Goal: Transaction & Acquisition: Purchase product/service

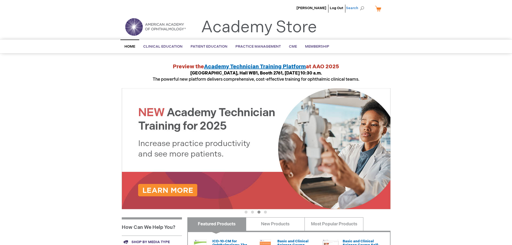
click at [355, 7] on span "Search" at bounding box center [356, 8] width 20 height 11
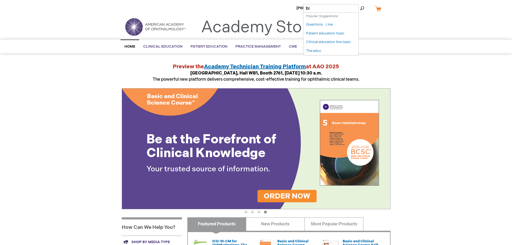
type input "b"
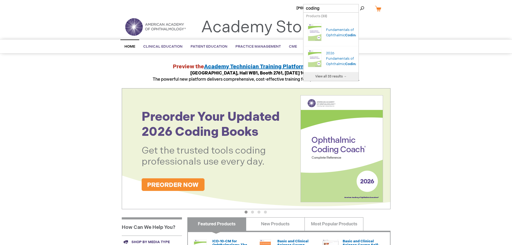
type input "coding"
click at [338, 78] on link "View all 33 results →" at bounding box center [330, 76] width 55 height 9
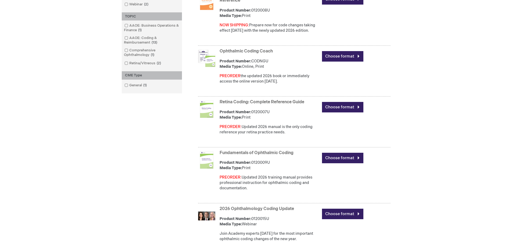
scroll to position [188, 0]
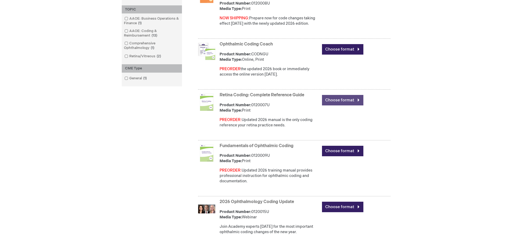
click at [350, 99] on link "Choose format" at bounding box center [342, 100] width 41 height 10
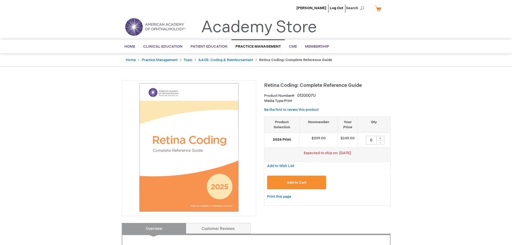
click at [380, 137] on div "+" at bounding box center [380, 138] width 8 height 5
type input "1"
click at [309, 182] on button "Add to Cart" at bounding box center [296, 182] width 59 height 14
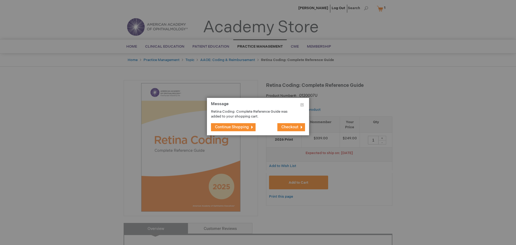
click at [241, 125] on span "Continue Shopping" at bounding box center [232, 127] width 34 height 5
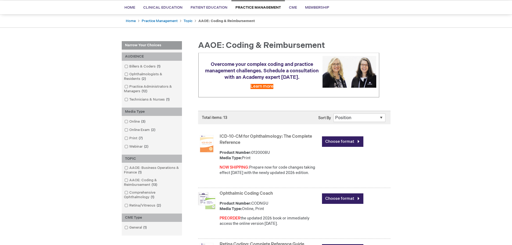
scroll to position [54, 0]
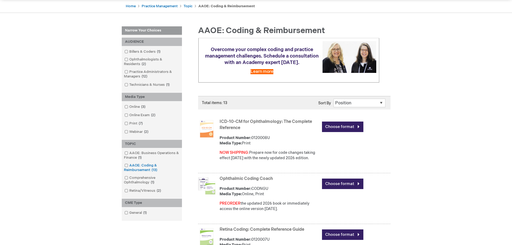
click at [129, 166] on span at bounding box center [129, 165] width 0 height 4
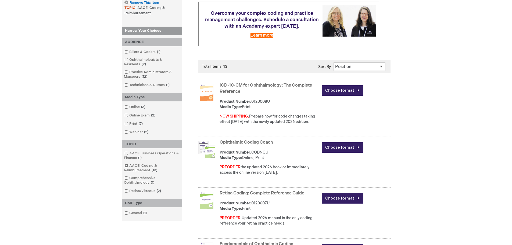
scroll to position [81, 0]
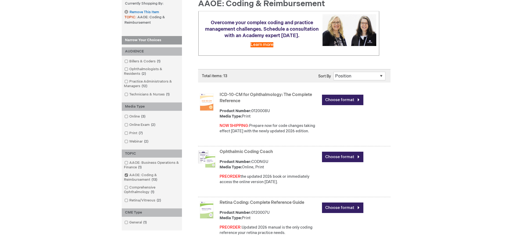
click at [257, 94] on link "ICD-10-CM for Ophthalmology: The Complete Reference" at bounding box center [265, 97] width 92 height 11
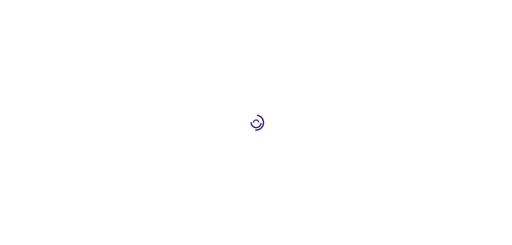
scroll to position [27, 0]
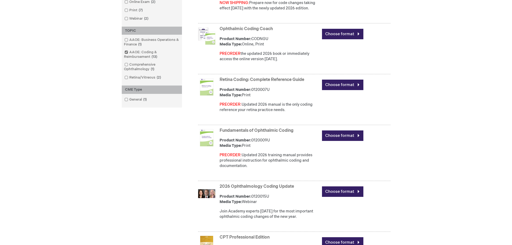
scroll to position [213, 0]
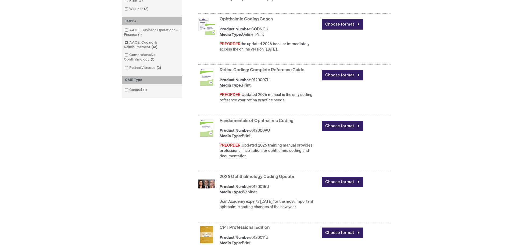
click at [287, 121] on link "Fundamentals of Ophthalmic Coding" at bounding box center [256, 120] width 74 height 5
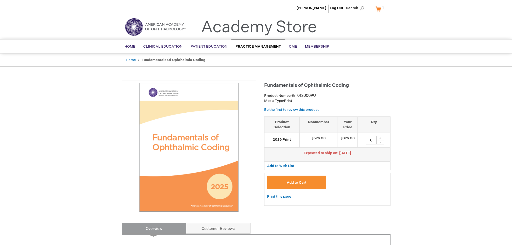
click at [382, 8] on span "1" at bounding box center [382, 8] width 1 height 4
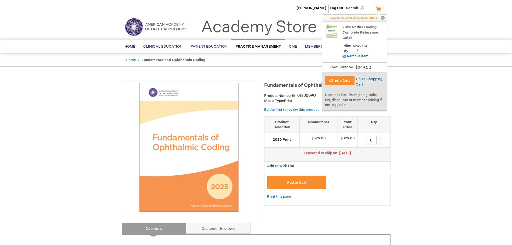
click at [339, 81] on button "Check Out" at bounding box center [340, 80] width 30 height 9
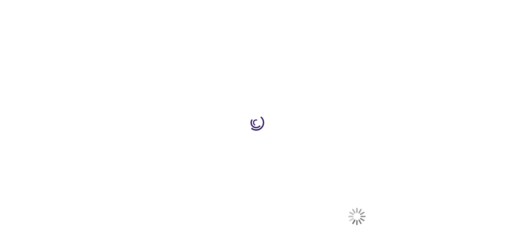
select select "US"
select select "22"
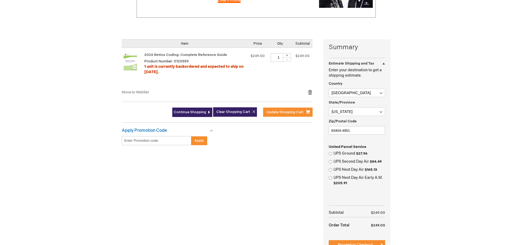
scroll to position [107, 0]
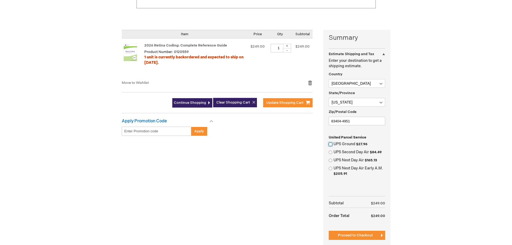
click at [331, 143] on input "UPS Ground $27.96" at bounding box center [330, 143] width 3 height 3
radio input "true"
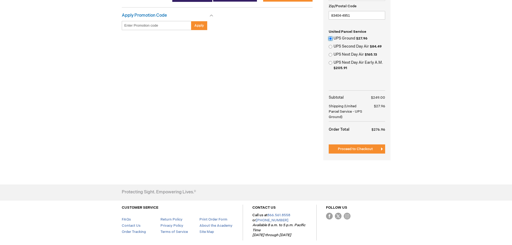
scroll to position [215, 0]
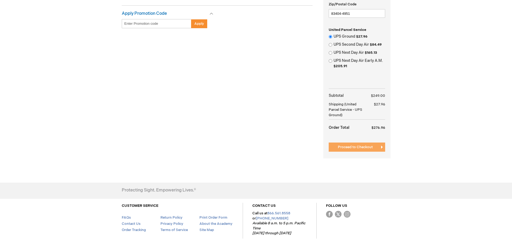
click at [358, 146] on span "Proceed to Checkout" at bounding box center [355, 147] width 35 height 4
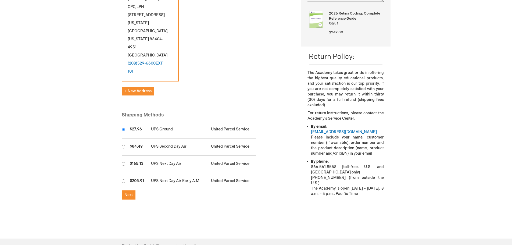
scroll to position [107, 0]
click at [131, 192] on span "Next" at bounding box center [128, 194] width 8 height 5
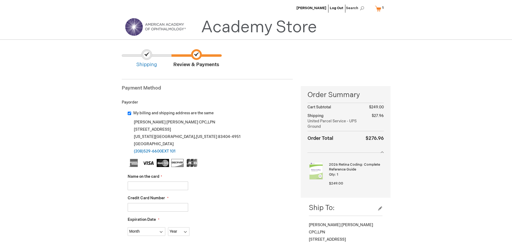
click at [185, 185] on input "Name on the card" at bounding box center [158, 185] width 60 height 9
type input "[PERSON_NAME]"
type input "[CREDIT_CARD_NUMBER]"
select select "4"
select select "2028"
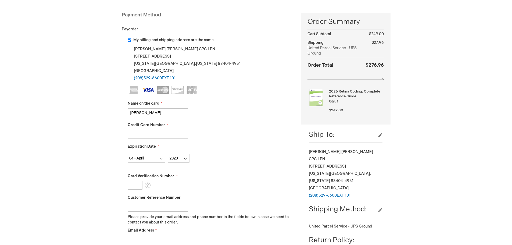
scroll to position [81, 0]
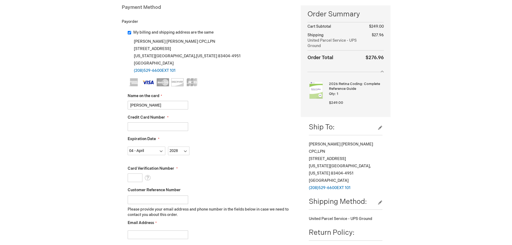
click at [138, 179] on input "Card Verification Number" at bounding box center [135, 177] width 15 height 9
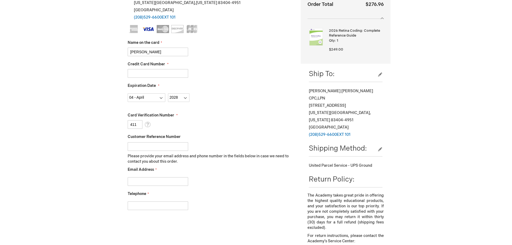
scroll to position [134, 0]
type input "411"
click at [160, 179] on input "Email Address" at bounding box center [158, 181] width 60 height 9
type input "nmikesell@premieridaho.com"
type input "2085296600"
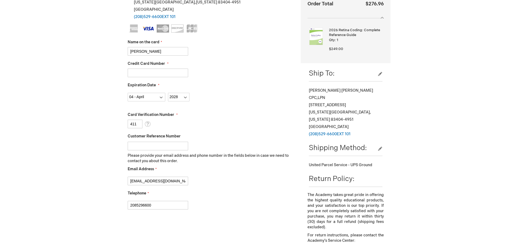
checkbox input "true"
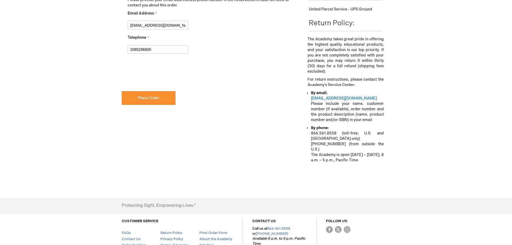
scroll to position [296, 0]
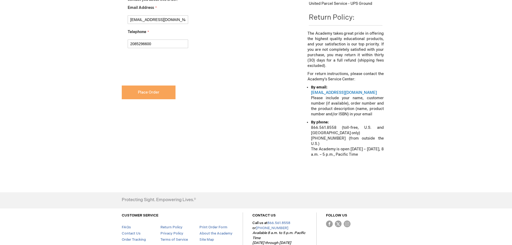
click at [148, 92] on span "Place Order" at bounding box center [148, 92] width 21 height 5
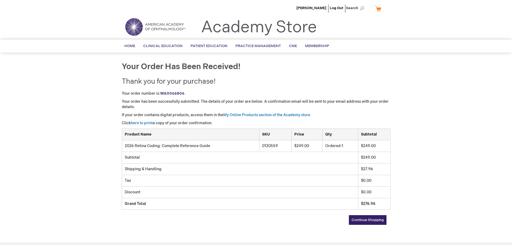
click at [371, 218] on span "Continue Shopping" at bounding box center [367, 220] width 32 height 4
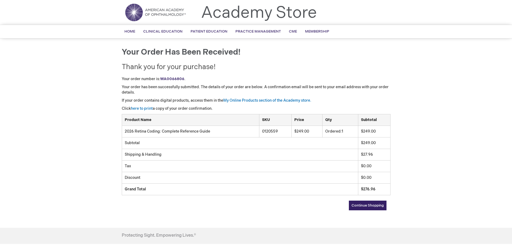
scroll to position [27, 0]
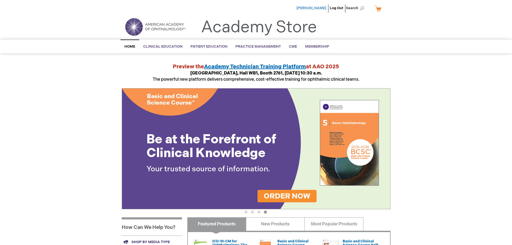
click at [318, 8] on span "[PERSON_NAME]" at bounding box center [311, 8] width 30 height 4
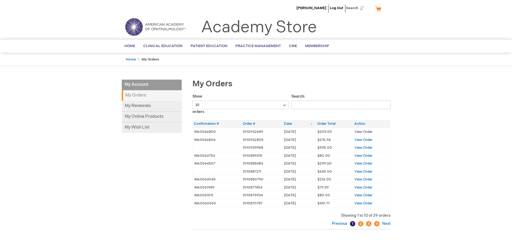
click at [359, 130] on span "View Order" at bounding box center [363, 131] width 18 height 4
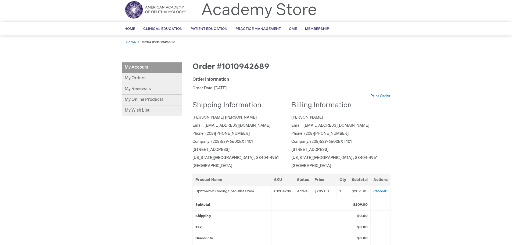
scroll to position [27, 0]
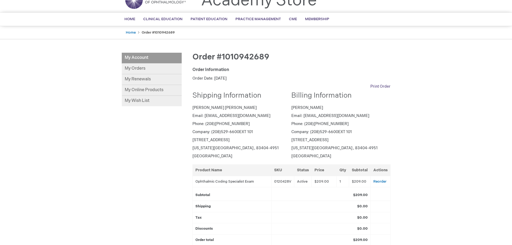
click at [383, 85] on link "Print Order" at bounding box center [380, 86] width 20 height 5
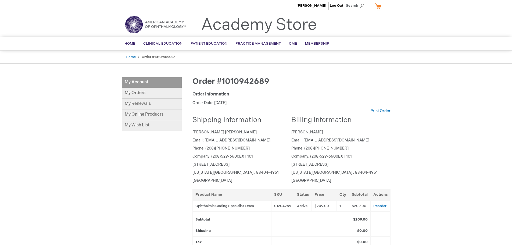
scroll to position [0, 0]
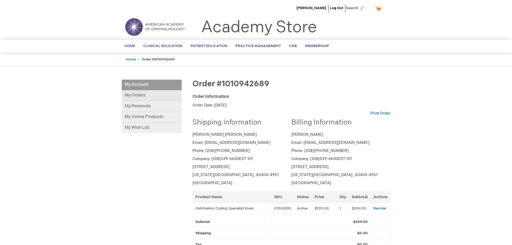
click at [142, 95] on link "My Orders" at bounding box center [152, 95] width 60 height 11
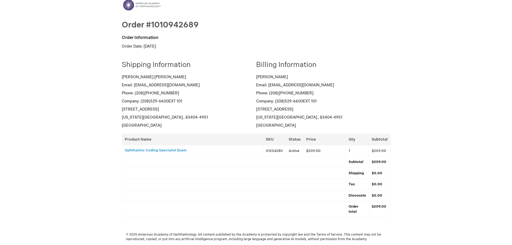
scroll to position [10, 0]
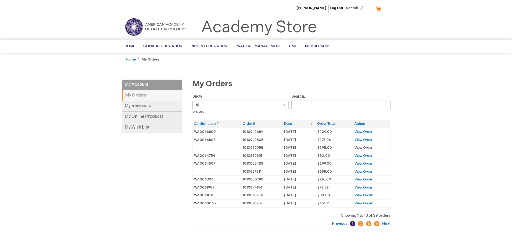
click at [363, 148] on span "View Order" at bounding box center [363, 147] width 18 height 4
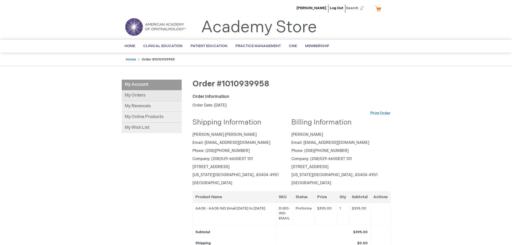
click at [135, 94] on link "My Orders" at bounding box center [152, 95] width 60 height 11
